Goal: Task Accomplishment & Management: Use online tool/utility

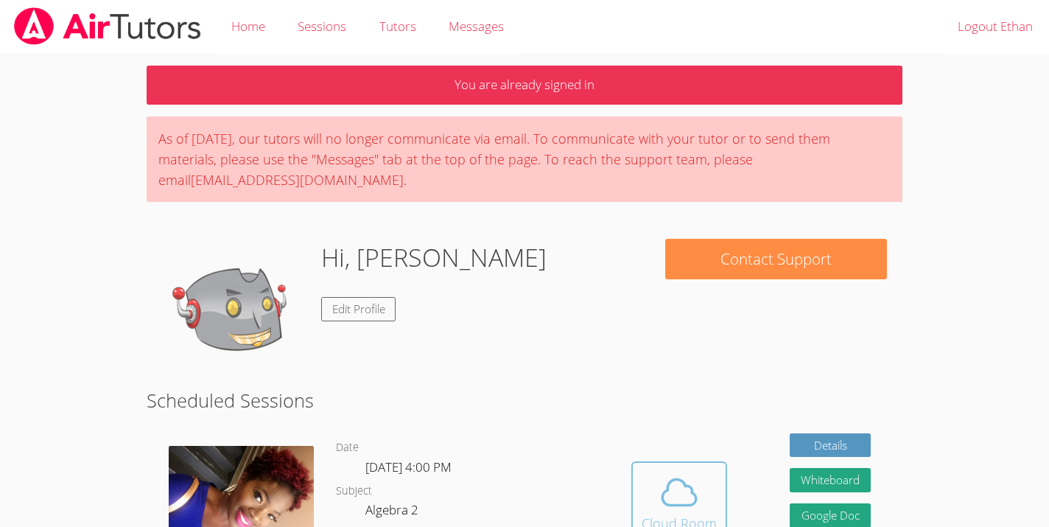
click at [671, 480] on icon at bounding box center [679, 493] width 34 height 26
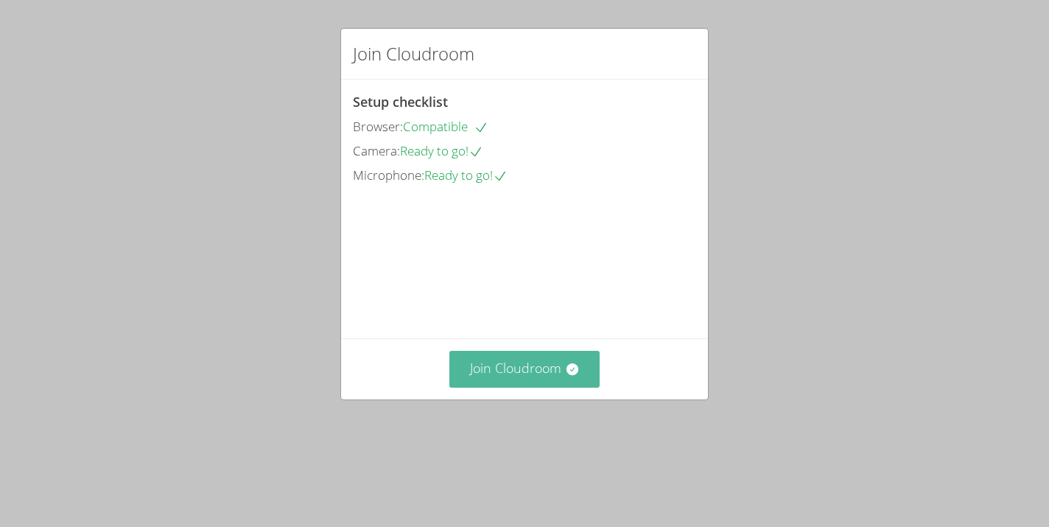
click at [538, 387] on button "Join Cloudroom" at bounding box center [524, 369] width 151 height 36
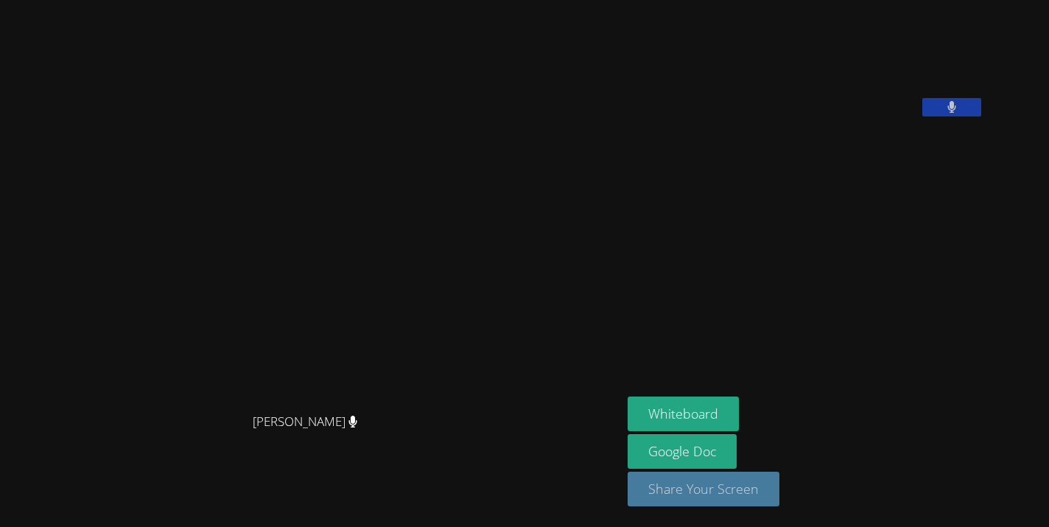
click at [732, 488] on button "Share Your Screen" at bounding box center [704, 489] width 152 height 35
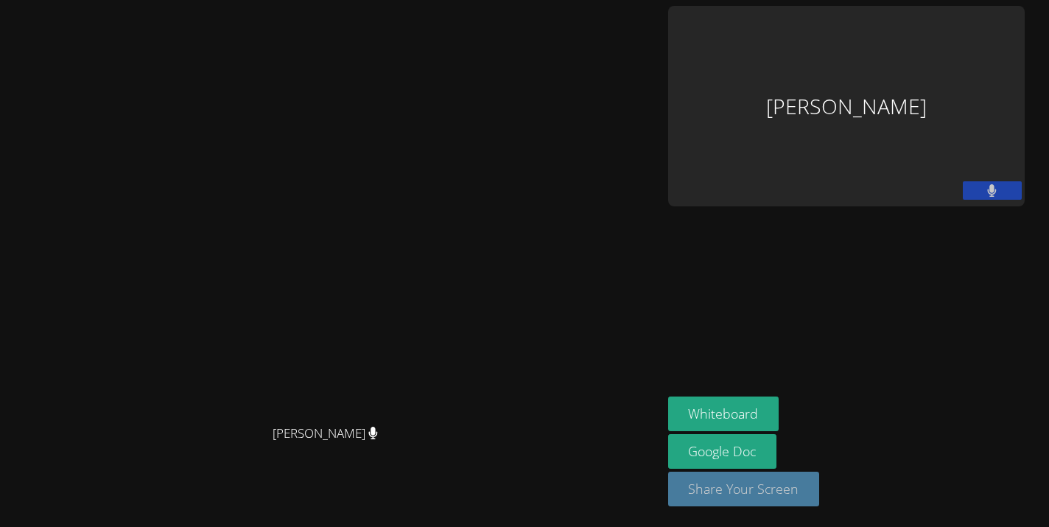
click at [820, 498] on button "Share Your Screen" at bounding box center [744, 489] width 152 height 35
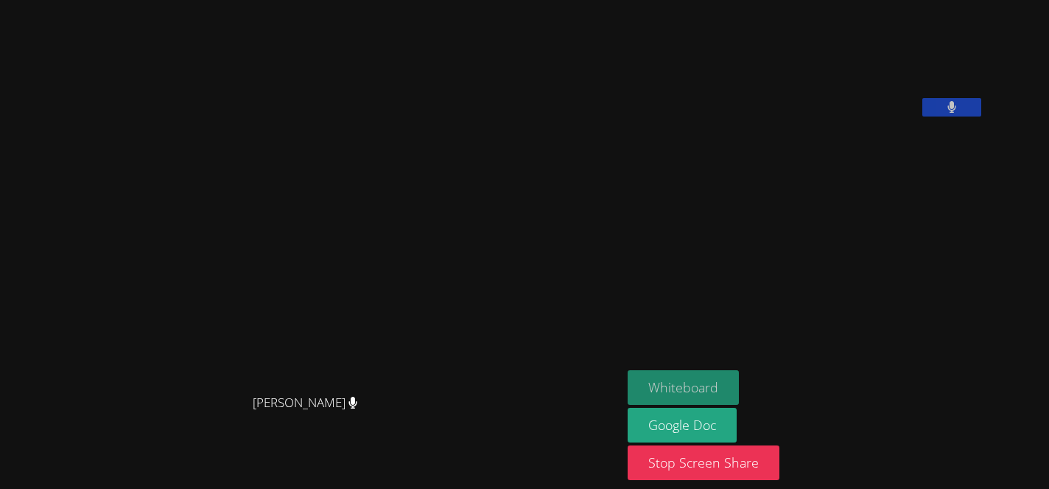
click at [739, 389] on button "Whiteboard" at bounding box center [683, 387] width 111 height 35
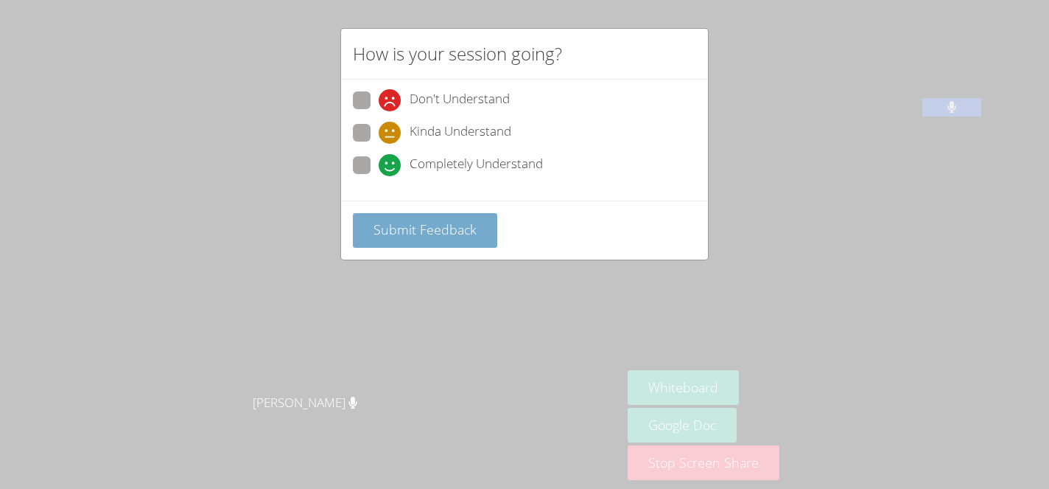
click at [441, 230] on span "Submit Feedback" at bounding box center [425, 229] width 103 height 18
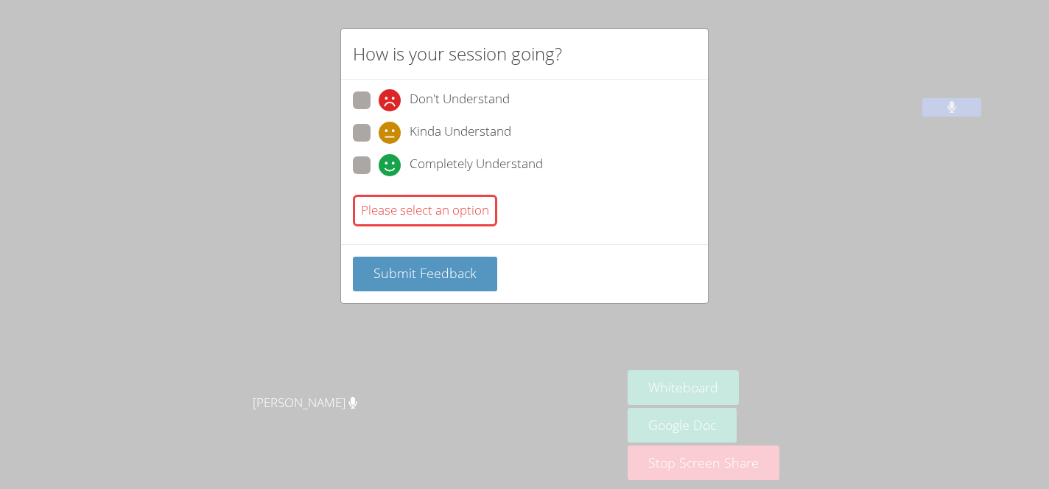
click at [379, 176] on span at bounding box center [379, 176] width 0 height 0
click at [379, 164] on input "Completely Understand" at bounding box center [385, 162] width 13 height 13
radio input "true"
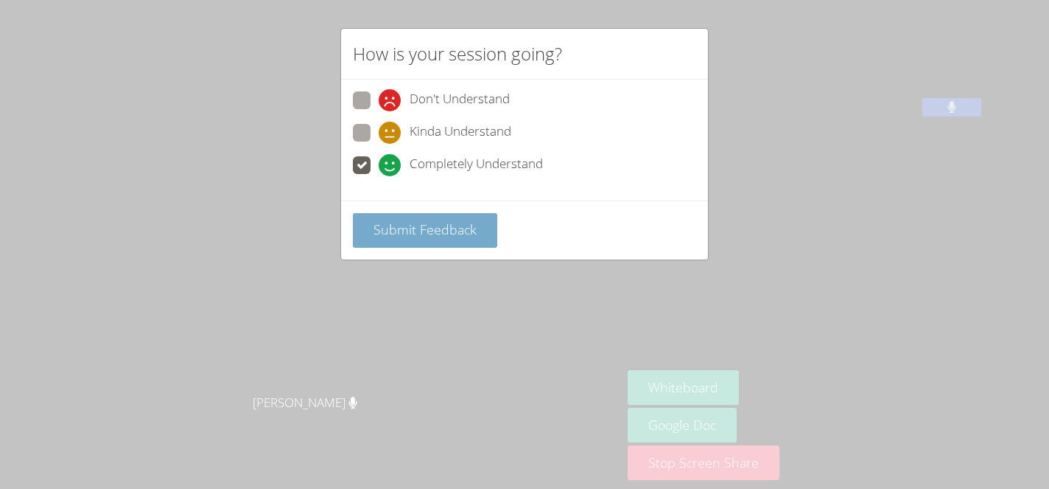
click at [449, 234] on span "Submit Feedback" at bounding box center [425, 229] width 103 height 18
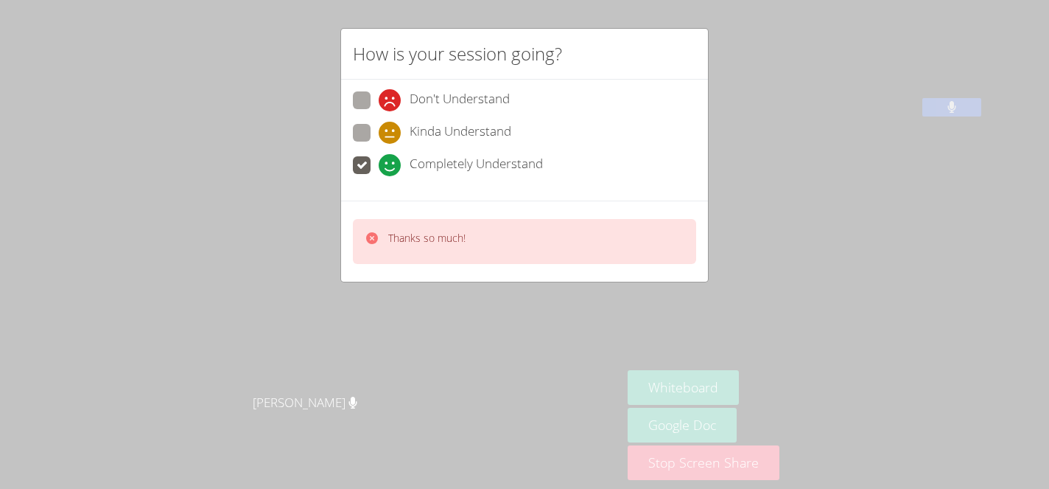
click at [776, 260] on div "How is your session going? Don't Understand Kinda Understand Completely Underst…" at bounding box center [524, 244] width 1049 height 489
click at [370, 235] on icon at bounding box center [372, 238] width 15 height 15
